Goal: Information Seeking & Learning: Learn about a topic

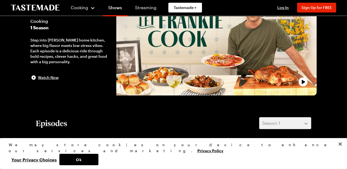
scroll to position [52, 0]
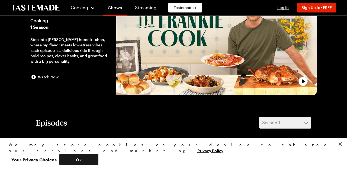
click at [98, 158] on button "Ok" at bounding box center [78, 159] width 39 height 11
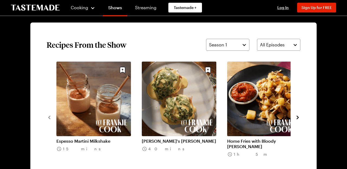
scroll to position [388, 0]
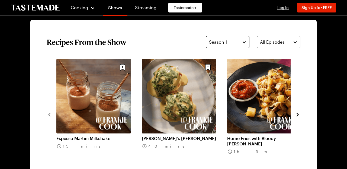
click at [245, 41] on button "Season 1" at bounding box center [227, 42] width 43 height 12
click at [245, 43] on button "Season 1" at bounding box center [227, 42] width 43 height 12
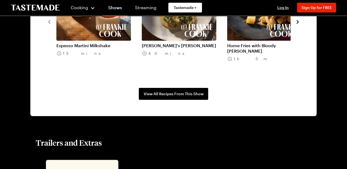
scroll to position [481, 0]
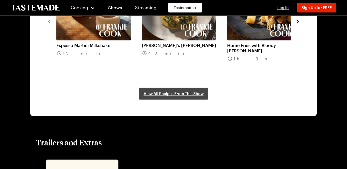
click at [186, 94] on span "View All Recipes From This Show" at bounding box center [174, 93] width 60 height 5
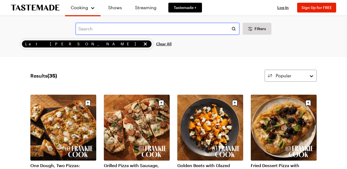
click at [84, 30] on input "text" at bounding box center [158, 29] width 164 height 12
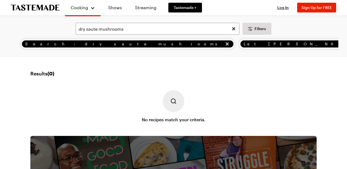
click at [175, 101] on img at bounding box center [174, 101] width 22 height 22
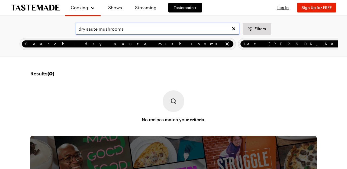
click at [131, 33] on input "dry saute mushrooms" at bounding box center [158, 29] width 164 height 12
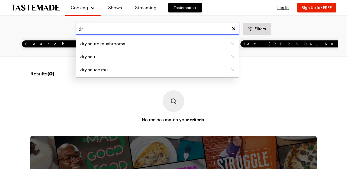
type input "d"
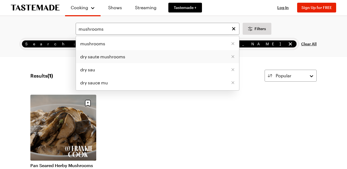
click at [119, 58] on span "dry saute mushrooms" at bounding box center [102, 56] width 45 height 7
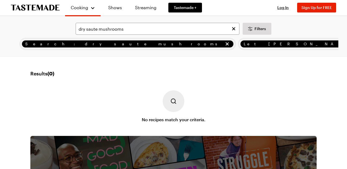
click at [175, 104] on img at bounding box center [174, 101] width 22 height 22
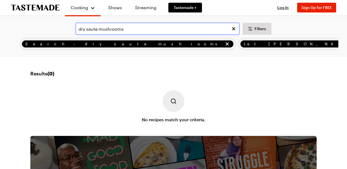
click at [130, 29] on input "dry saute mushrooms" at bounding box center [158, 29] width 164 height 12
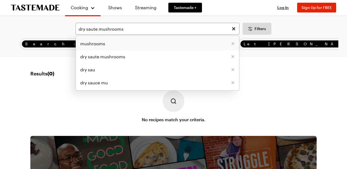
click at [94, 43] on span "mushrooms" at bounding box center [92, 43] width 25 height 7
type input "mushrooms"
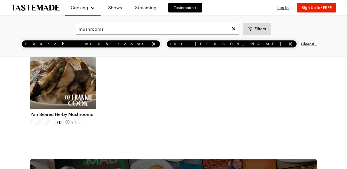
scroll to position [51, 0]
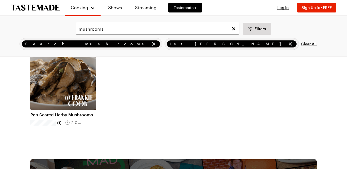
click at [77, 112] on link "Pan Seared Herby Mushrooms" at bounding box center [63, 114] width 66 height 5
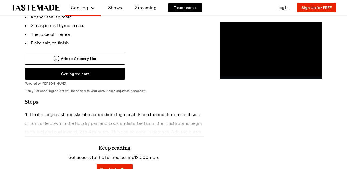
scroll to position [267, 0]
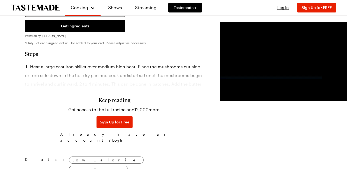
click at [101, 101] on h3 "Keep reading" at bounding box center [115, 100] width 32 height 7
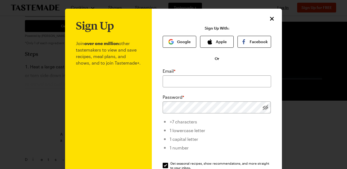
click at [101, 101] on p "Join over one million other tastemakers to view and save recipes, meal plans, a…" at bounding box center [108, 132] width 65 height 203
click at [272, 20] on icon "Close" at bounding box center [272, 19] width 4 height 4
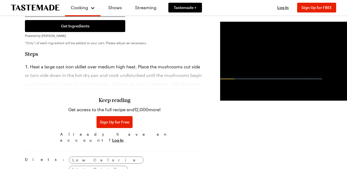
click at [101, 99] on h3 "Keep reading" at bounding box center [115, 100] width 32 height 7
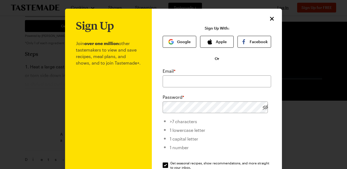
click at [271, 18] on icon "Close" at bounding box center [272, 18] width 7 height 7
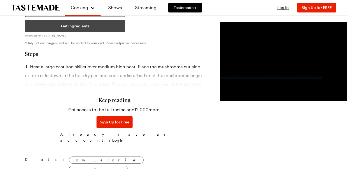
click at [48, 25] on button "Get Ingredients" at bounding box center [75, 26] width 100 height 12
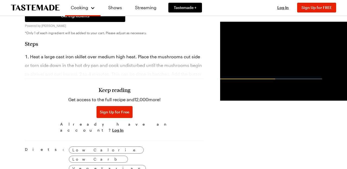
scroll to position [276, 0]
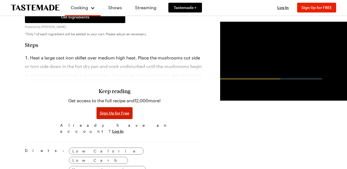
click at [100, 115] on span "Sign Up for Free" at bounding box center [115, 112] width 30 height 5
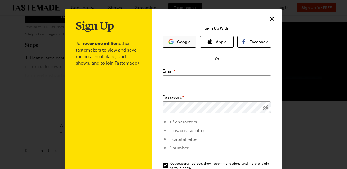
click at [180, 43] on button "Google" at bounding box center [180, 42] width 34 height 12
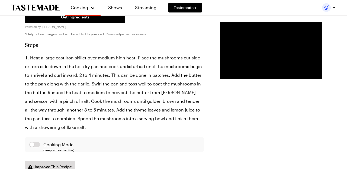
click at [176, 83] on div "Prep Time: 10 min Cook Time: 10 min Servings: 6 Scale Easy Units: Imperial Impe…" at bounding box center [173, 133] width 297 height 536
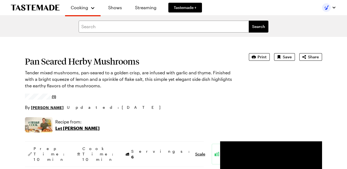
scroll to position [8, 0]
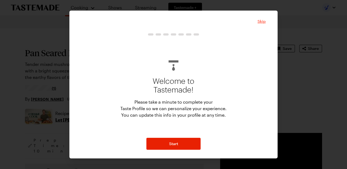
click at [264, 20] on span "Skip" at bounding box center [262, 21] width 8 height 5
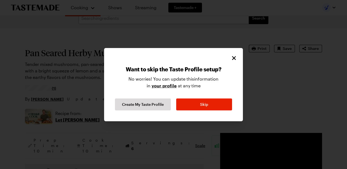
click at [235, 59] on icon "Close" at bounding box center [234, 58] width 4 height 4
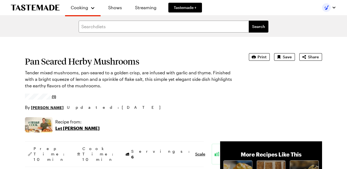
scroll to position [0, 0]
click at [310, 56] on span "Share" at bounding box center [313, 56] width 11 height 5
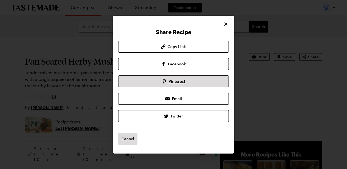
click at [174, 81] on span "Pinterest" at bounding box center [177, 81] width 17 height 5
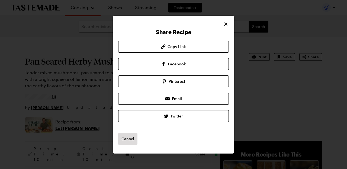
click at [225, 23] on icon "Close" at bounding box center [225, 24] width 3 height 3
type textarea "x"
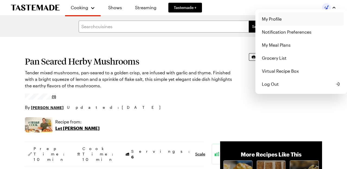
click at [275, 17] on link "My Profile" at bounding box center [301, 18] width 85 height 13
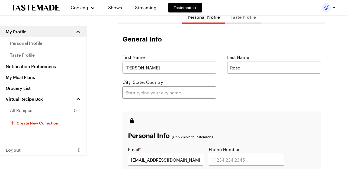
scroll to position [51, 0]
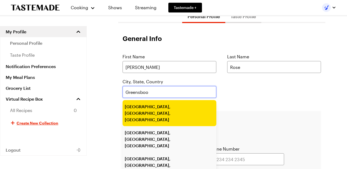
type input "Greensboro, NC, USA"
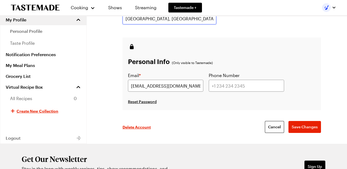
scroll to position [125, 0]
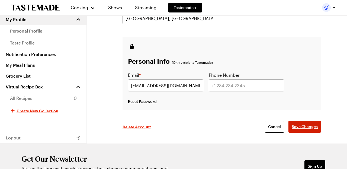
click at [303, 127] on span "Save Changes" at bounding box center [305, 126] width 26 height 5
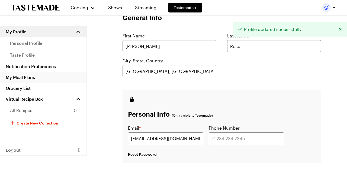
scroll to position [72, 0]
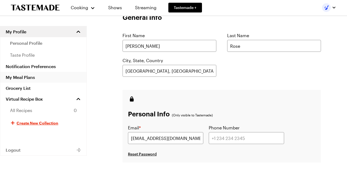
click at [30, 77] on link "My Meal Plans" at bounding box center [43, 77] width 86 height 11
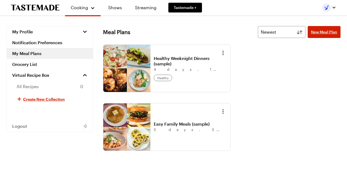
click at [319, 34] on span "New Meal Plan" at bounding box center [324, 31] width 26 height 5
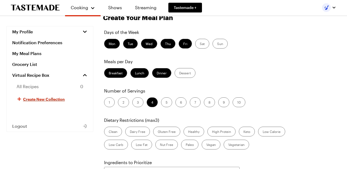
scroll to position [23, 0]
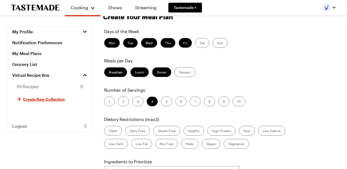
click at [115, 74] on label "Breakfast" at bounding box center [115, 72] width 23 height 10
click at [109, 73] on input "Breakfast" at bounding box center [109, 73] width 0 height 0
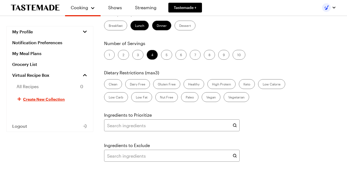
scroll to position [71, 0]
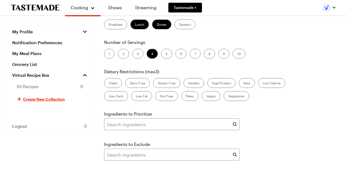
click at [118, 96] on label "Low Carb" at bounding box center [116, 96] width 24 height 10
click at [109, 97] on Carb "Low Carb" at bounding box center [109, 97] width 0 height 0
click at [191, 85] on label "Healthy" at bounding box center [194, 83] width 21 height 10
click at [188, 84] on input "Healthy" at bounding box center [188, 84] width 0 height 0
click at [113, 81] on label "Clean" at bounding box center [113, 83] width 18 height 10
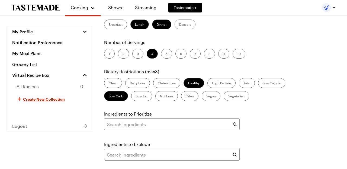
click at [109, 84] on input "Clean" at bounding box center [109, 84] width 0 height 0
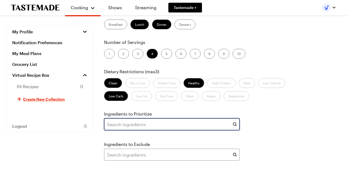
click at [110, 126] on input "text" at bounding box center [172, 124] width 136 height 12
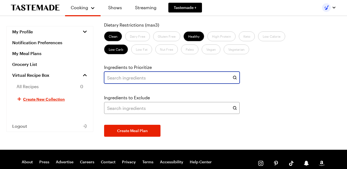
scroll to position [116, 0]
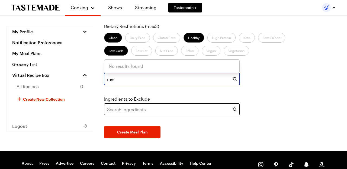
type input "m"
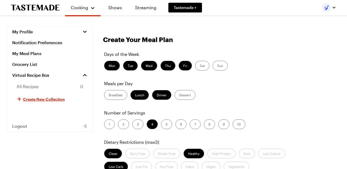
scroll to position [0, 0]
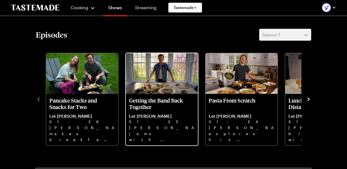
scroll to position [139, 0]
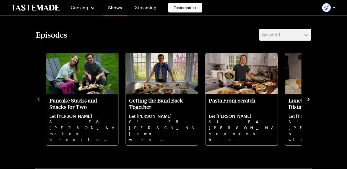
click at [310, 99] on icon "navigate to next item" at bounding box center [308, 99] width 5 height 5
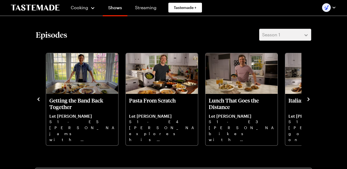
click at [310, 99] on icon "navigate to next item" at bounding box center [308, 99] width 5 height 5
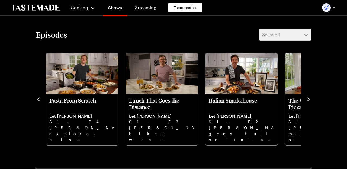
click at [310, 98] on icon "navigate to next item" at bounding box center [308, 99] width 5 height 5
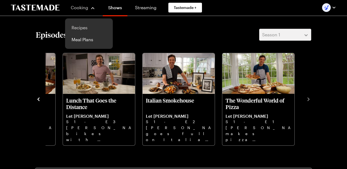
click at [83, 27] on link "Recipes" at bounding box center [88, 28] width 41 height 12
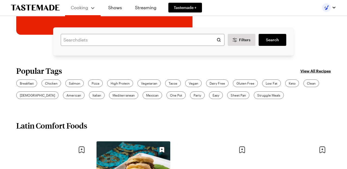
scroll to position [131, 0]
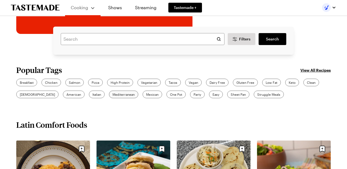
click at [113, 94] on span "Mediterranean" at bounding box center [124, 94] width 22 height 5
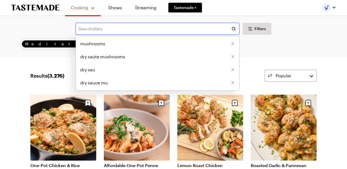
click at [86, 27] on input "text" at bounding box center [158, 29] width 164 height 12
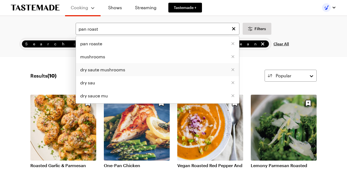
drag, startPoint x: 97, startPoint y: 38, endPoint x: 98, endPoint y: 69, distance: 31.2
click at [98, 69] on span "dry saute mushrooms" at bounding box center [102, 69] width 45 height 7
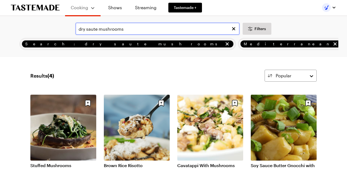
click at [127, 30] on input "dry saute mushrooms" at bounding box center [158, 29] width 164 height 12
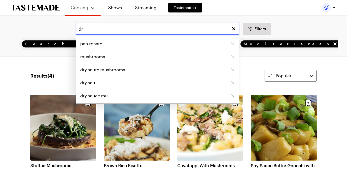
type input "d"
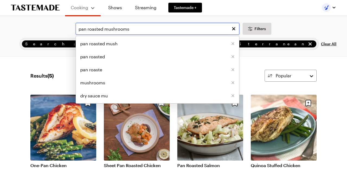
type input "pan roasted mushrooms"
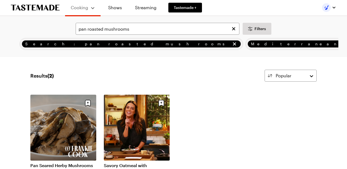
click at [75, 163] on link "Pan Seared Herby Mushrooms" at bounding box center [63, 165] width 66 height 5
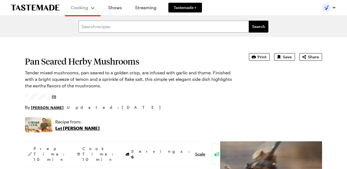
type textarea "x"
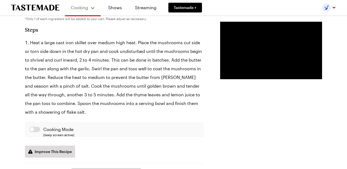
scroll to position [292, 0]
